Goal: Information Seeking & Learning: Check status

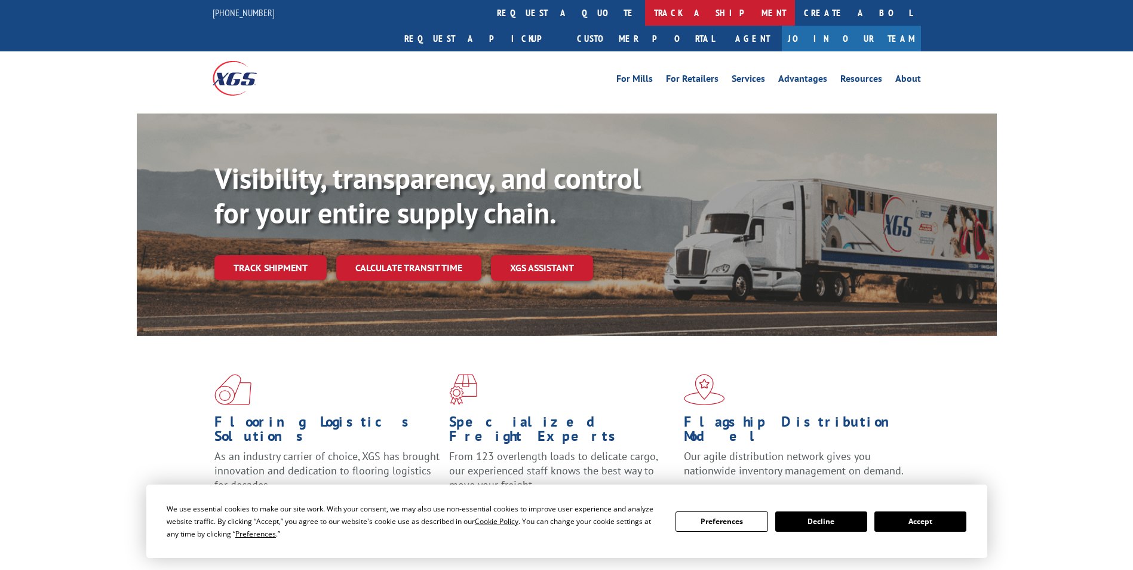
click at [645, 17] on link "track a shipment" at bounding box center [720, 13] width 150 height 26
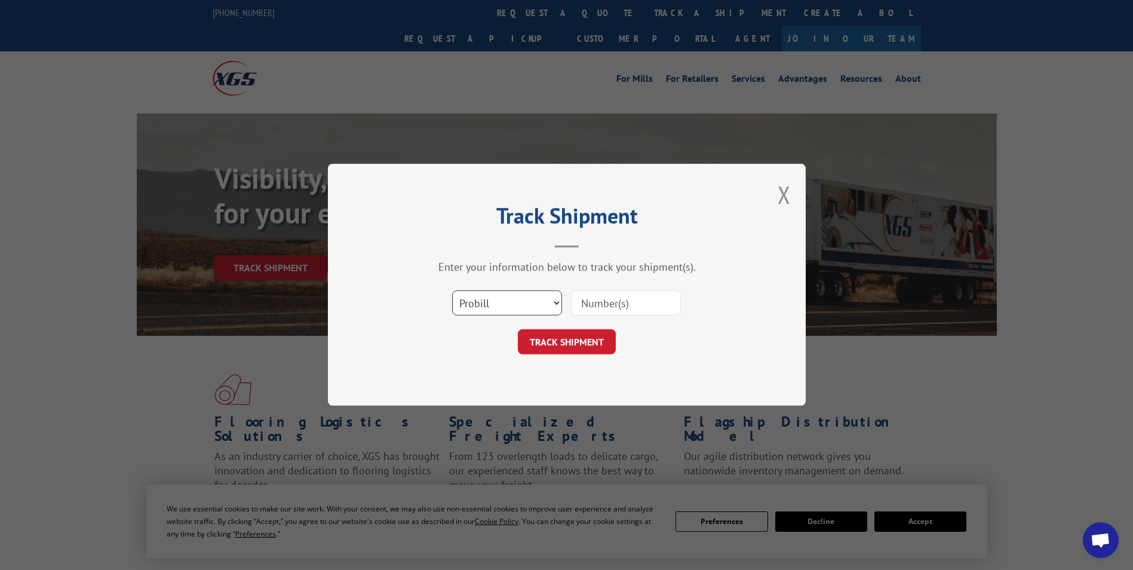
drag, startPoint x: 557, startPoint y: 300, endPoint x: 550, endPoint y: 300, distance: 7.2
click at [557, 300] on select "Select category... Probill BOL PO" at bounding box center [507, 303] width 110 height 25
select select "bol"
click at [452, 291] on select "Select category... Probill BOL PO" at bounding box center [507, 303] width 110 height 25
click at [637, 298] on input at bounding box center [626, 303] width 110 height 25
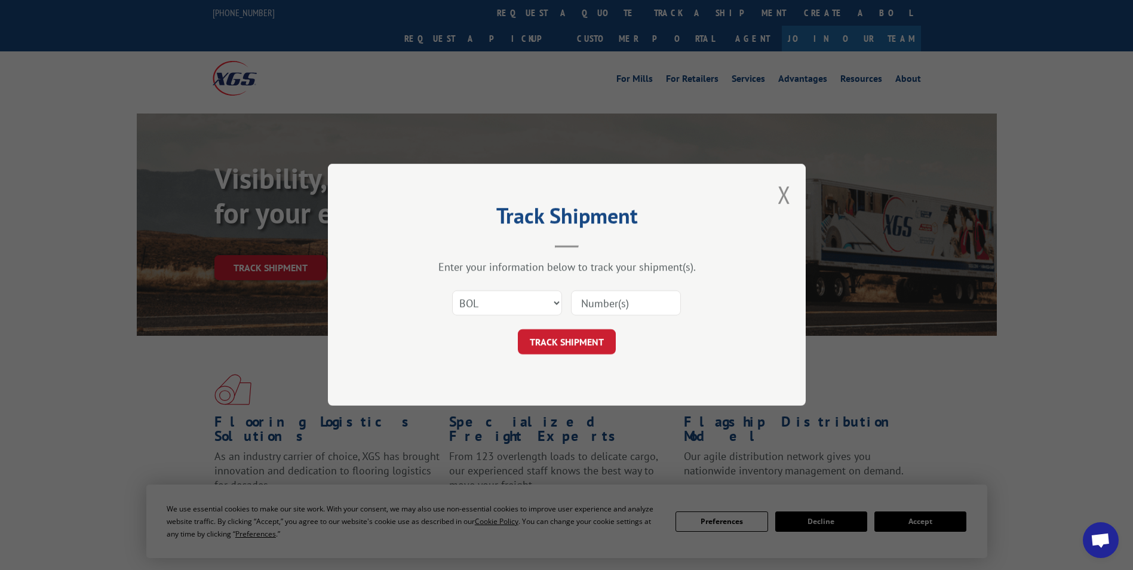
paste input "6025030"
type input "6025030"
click at [563, 341] on button "TRACK SHIPMENT" at bounding box center [567, 342] width 98 height 25
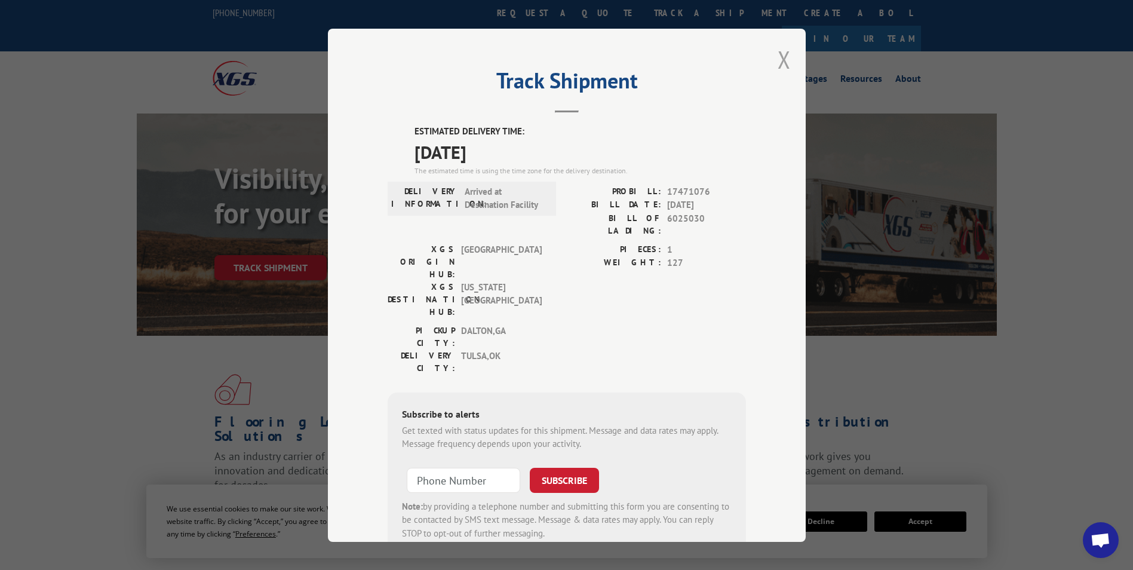
click at [778, 58] on button "Close modal" at bounding box center [784, 60] width 13 height 32
